Goal: Task Accomplishment & Management: Complete application form

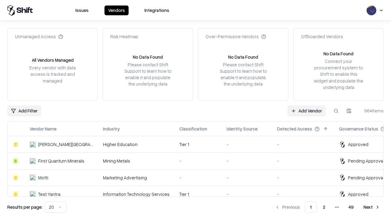
click at [306, 111] on link "Add Vendor" at bounding box center [306, 110] width 38 height 11
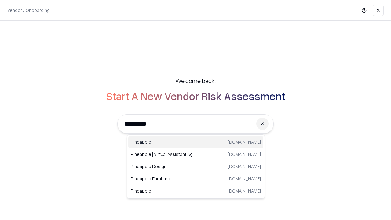
click at [196, 142] on div "Pineapple [DOMAIN_NAME]" at bounding box center [195, 142] width 135 height 12
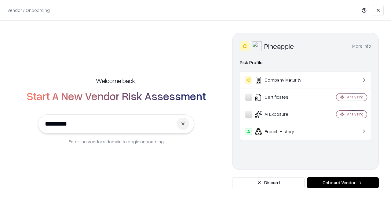
type input "*********"
click at [343, 183] on button "Onboard Vendor" at bounding box center [343, 182] width 72 height 11
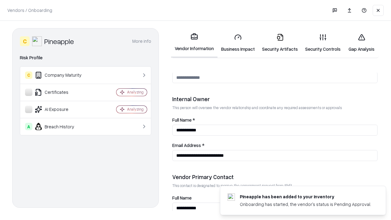
scroll to position [316, 0]
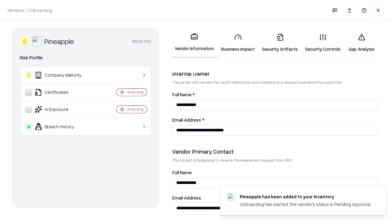
click at [238, 43] on link "Business Impact" at bounding box center [237, 43] width 41 height 28
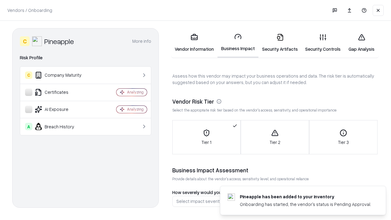
click at [361, 43] on link "Gap Analysis" at bounding box center [361, 43] width 35 height 28
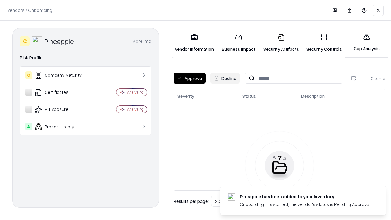
click at [189, 78] on button "Approve" at bounding box center [189, 78] width 32 height 11
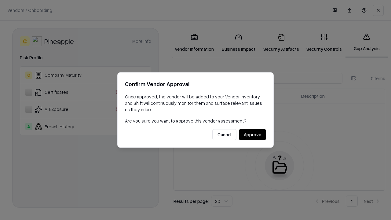
click at [252, 134] on button "Approve" at bounding box center [252, 134] width 27 height 11
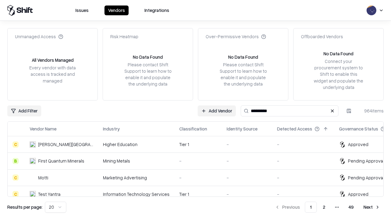
type input "*********"
click at [306, 111] on link "Add Vendor" at bounding box center [306, 110] width 38 height 11
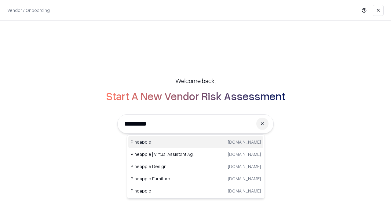
click at [196, 142] on div "Pineapple [DOMAIN_NAME]" at bounding box center [195, 142] width 135 height 12
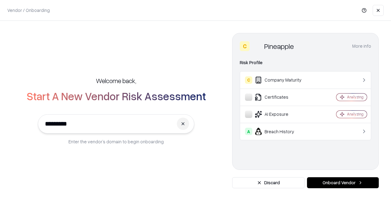
type input "*********"
click at [343, 183] on button "Onboard Vendor" at bounding box center [343, 182] width 72 height 11
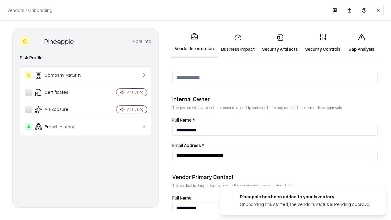
scroll to position [316, 0]
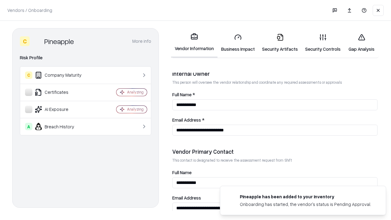
click at [361, 43] on link "Gap Analysis" at bounding box center [361, 43] width 35 height 28
